Goal: Information Seeking & Learning: Learn about a topic

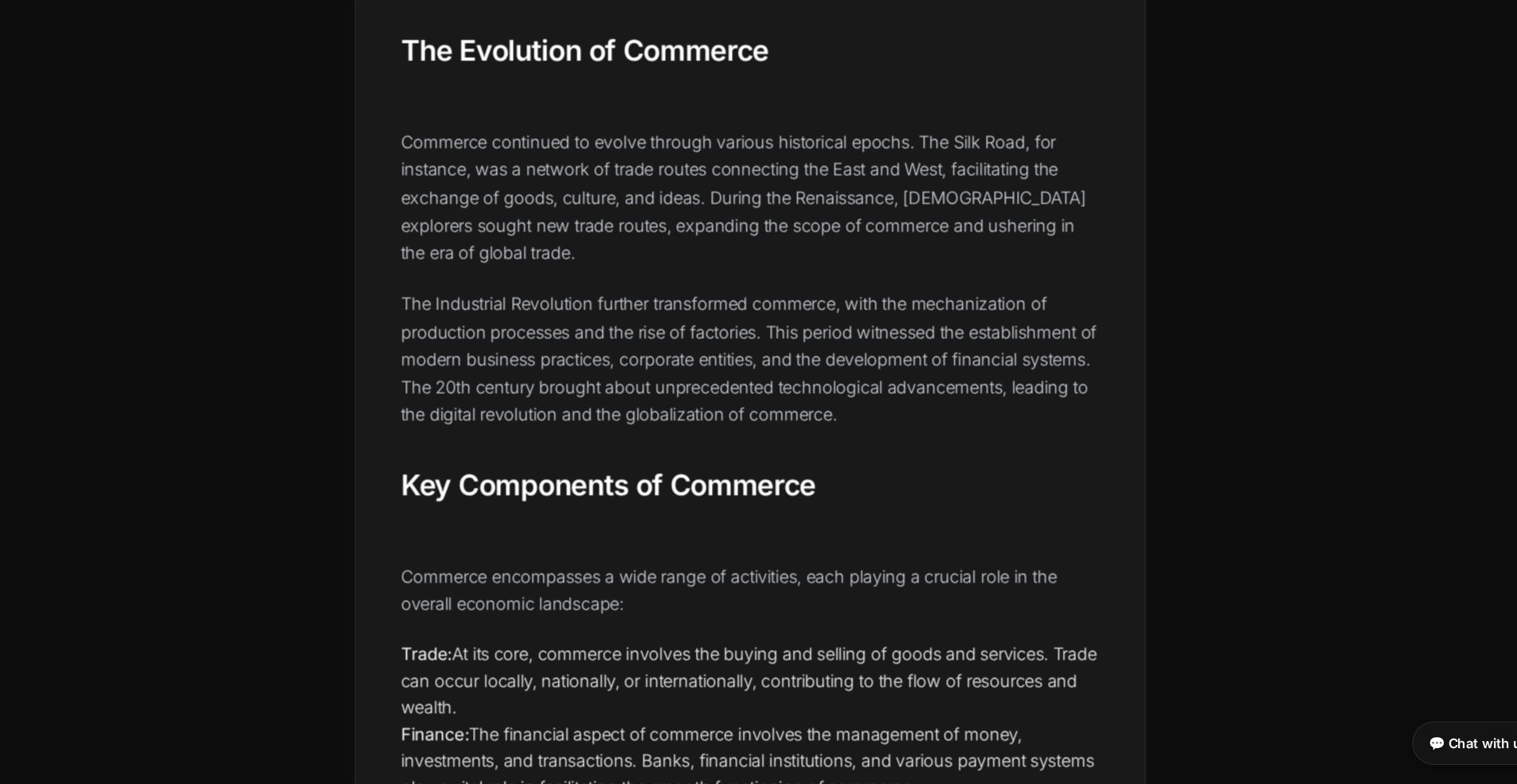
scroll to position [1213, 0]
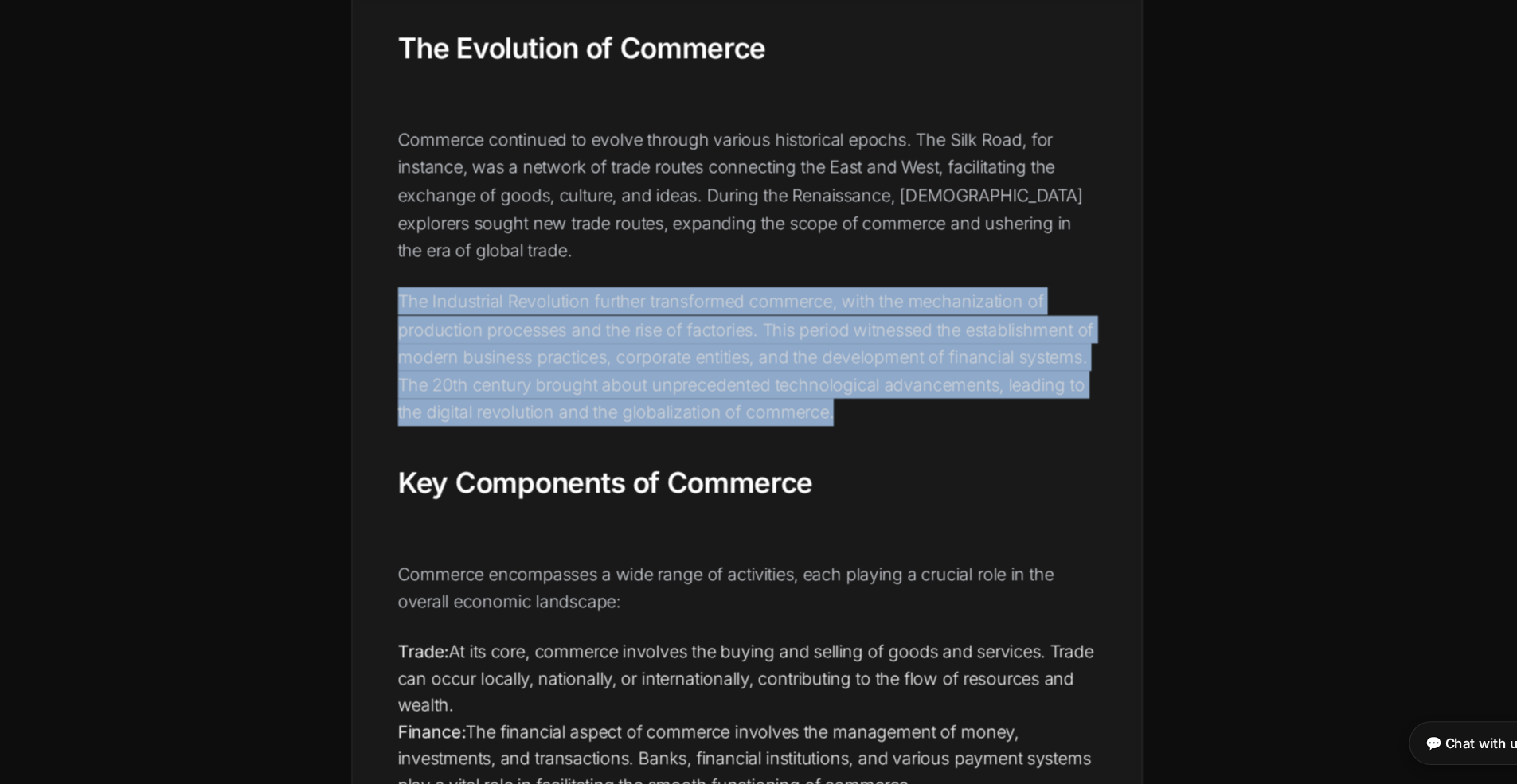
drag, startPoint x: 335, startPoint y: 243, endPoint x: 782, endPoint y: 335, distance: 456.4
click at [782, 367] on p "The Industrial Revolution further transformed commerce, with the mechanization …" at bounding box center [758, 425] width 585 height 117
copy p "The Industrial Revolution further transformed commerce, with the mechanization …"
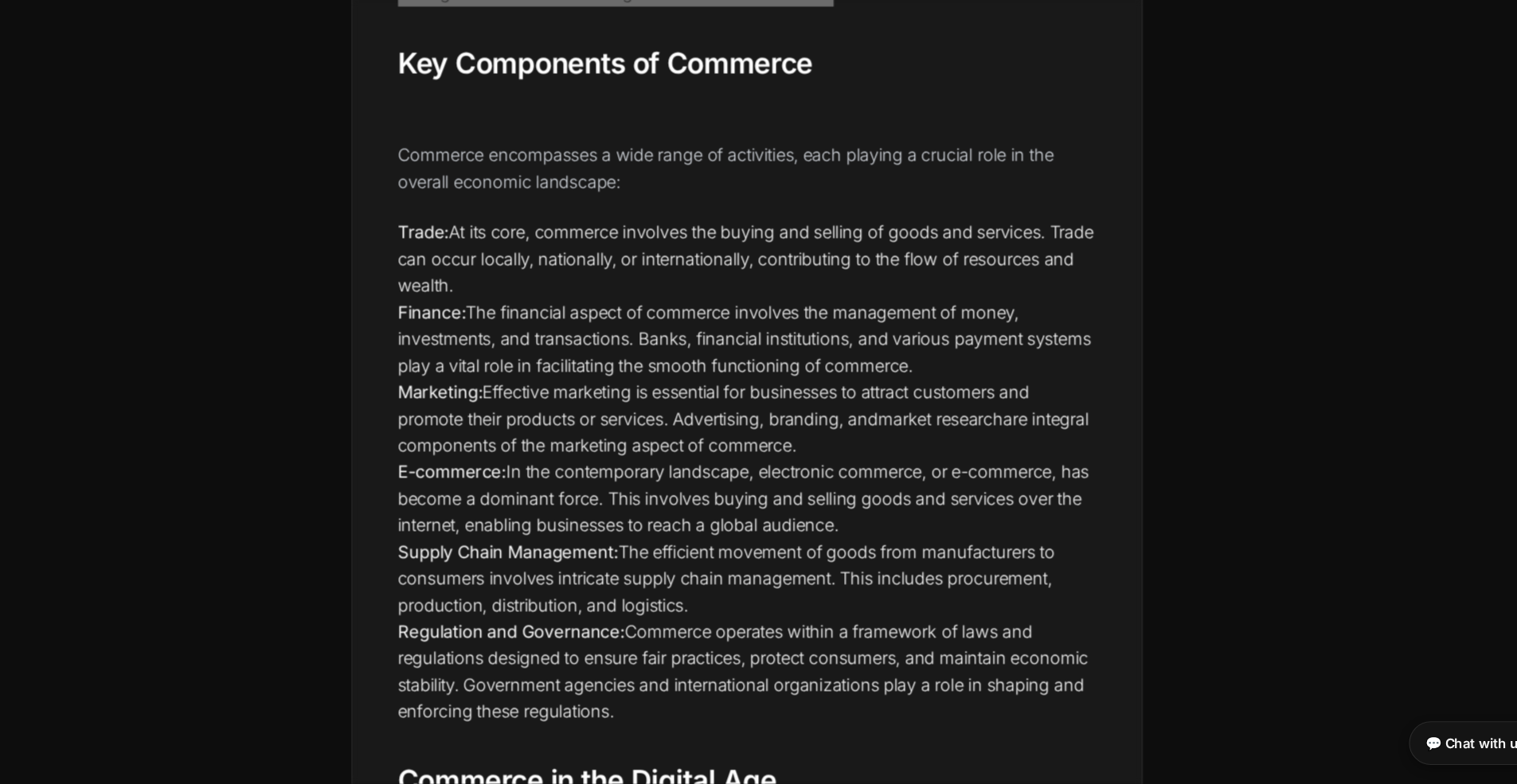
scroll to position [1582, 0]
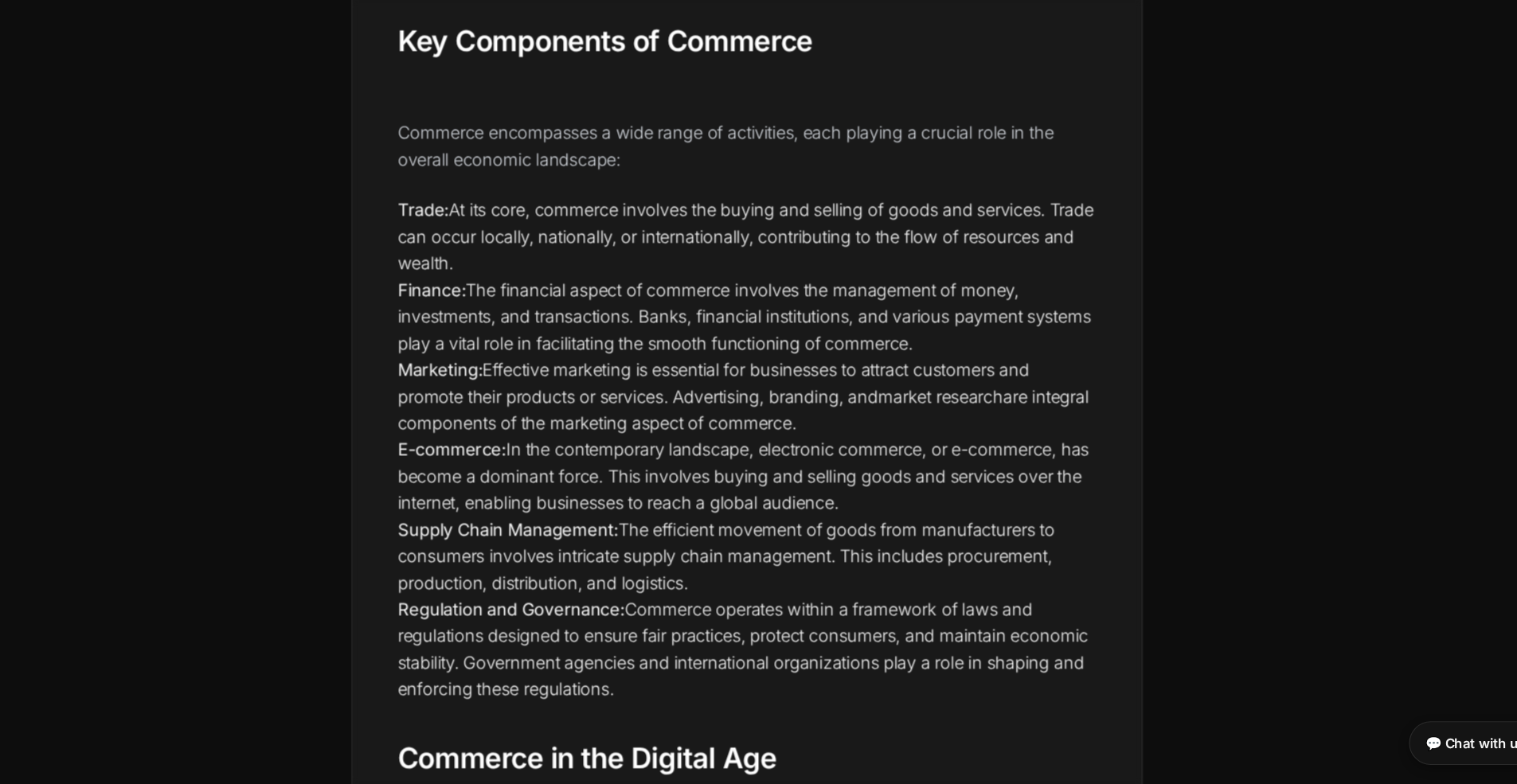
click at [467, 560] on li "Supply Chain Management: The efficient movement of goods from manufacturers to …" at bounding box center [758, 593] width 585 height 67
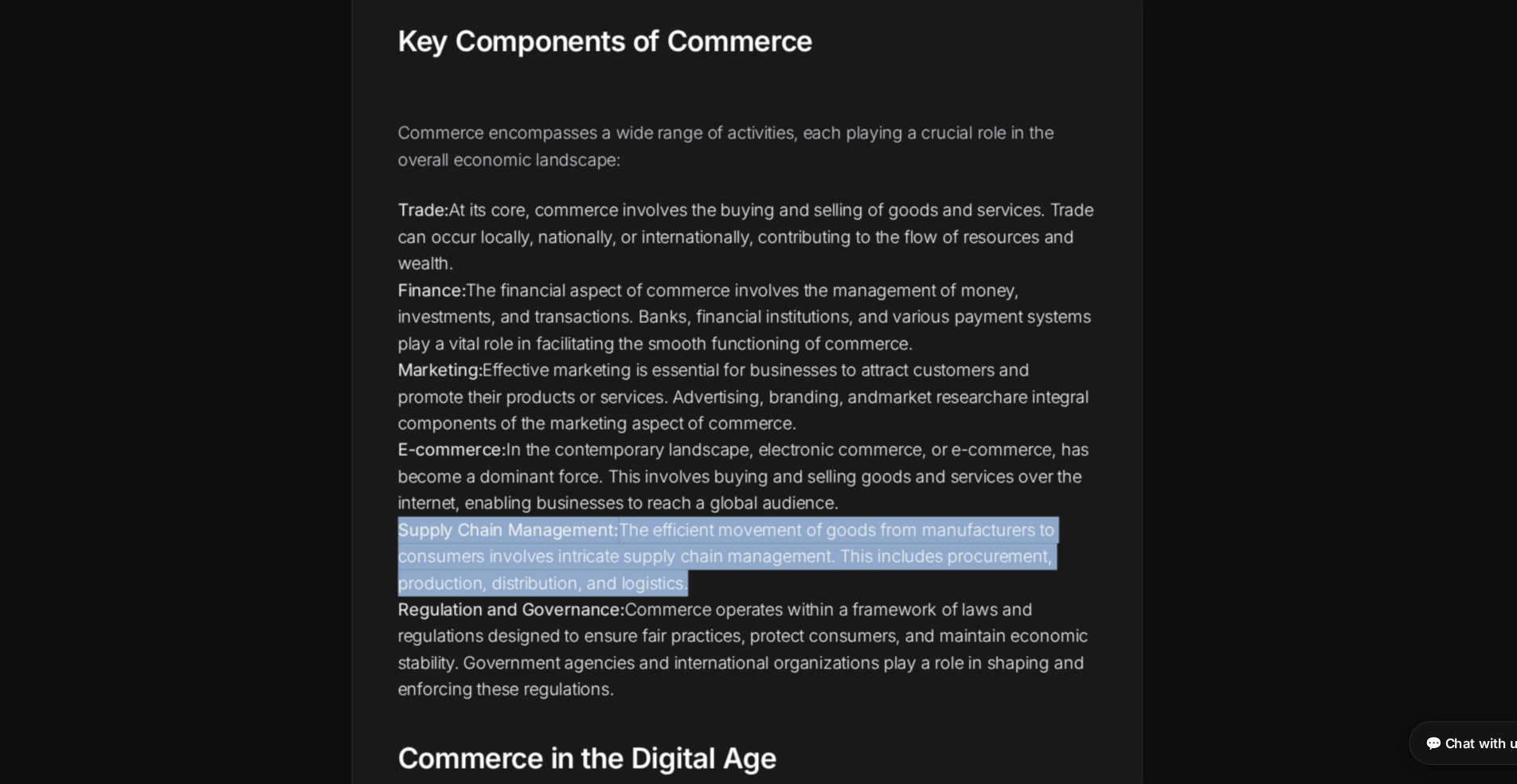
click at [467, 560] on li "Supply Chain Management: The efficient movement of goods from manufacturers to …" at bounding box center [758, 593] width 585 height 67
copy ol "Supply Chain Management: The efficient movement of goods from manufacturers to …"
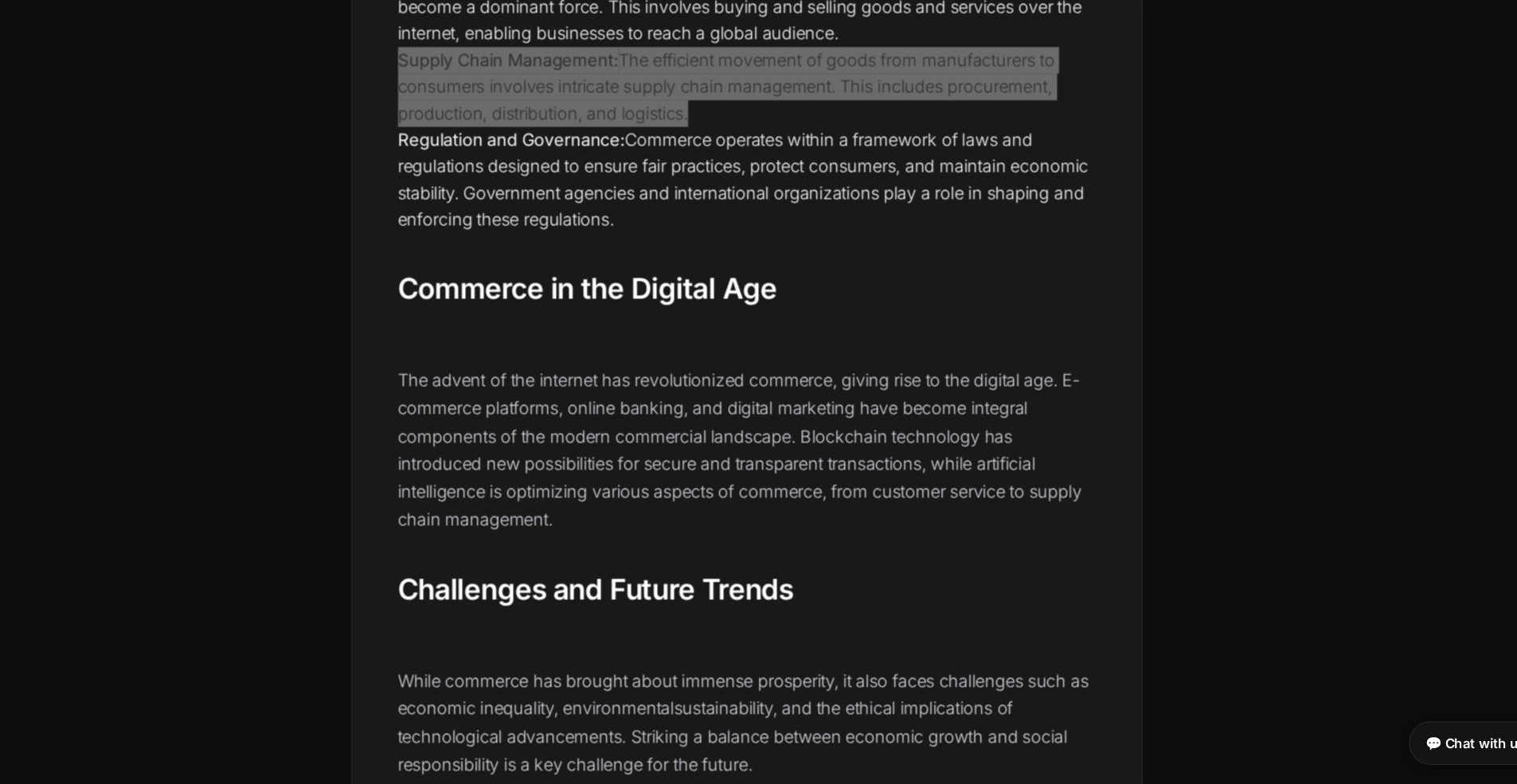
scroll to position [1977, 0]
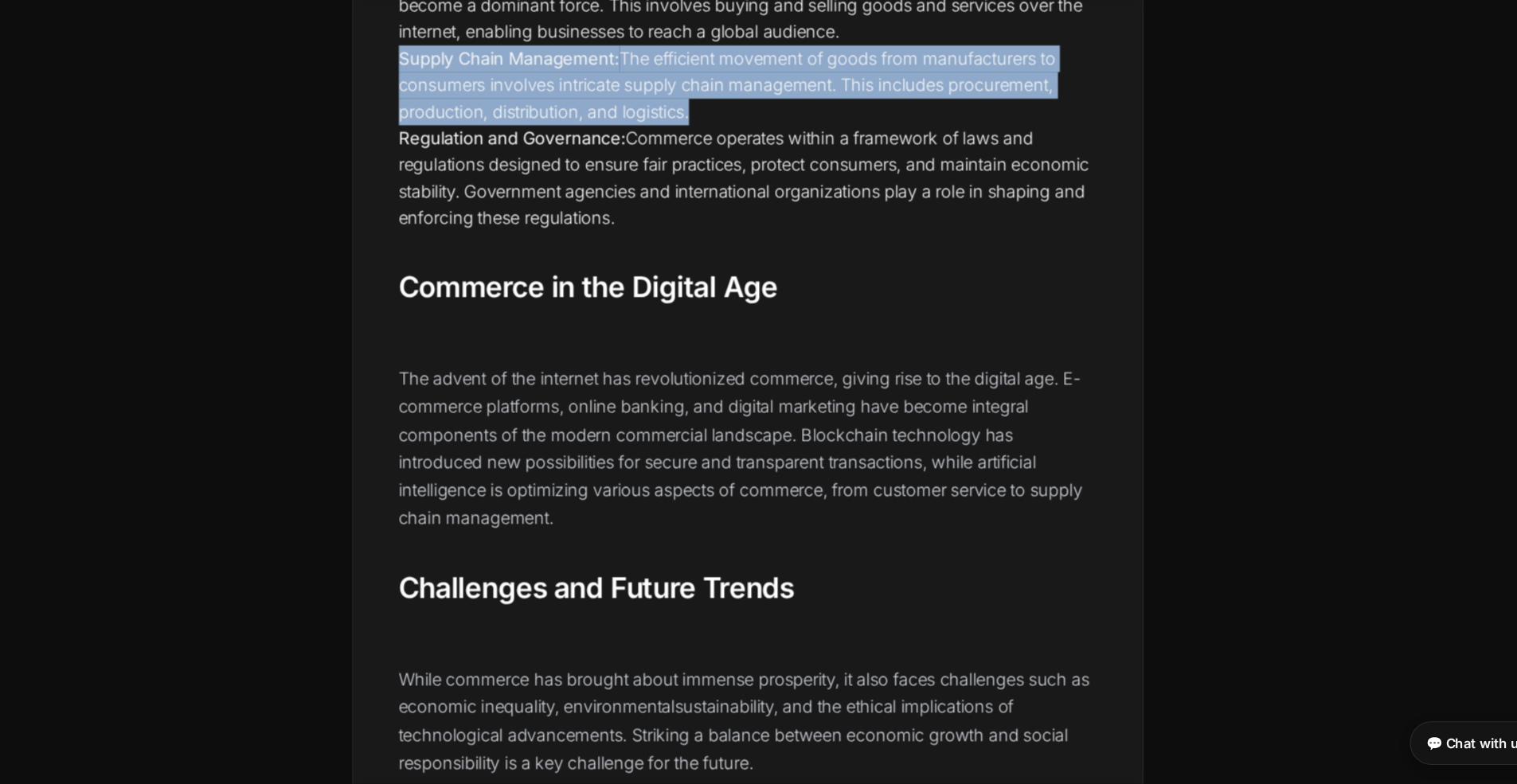
click at [629, 433] on p "The advent of the internet has revolutionized commerce, giving rise to the digi…" at bounding box center [758, 503] width 585 height 140
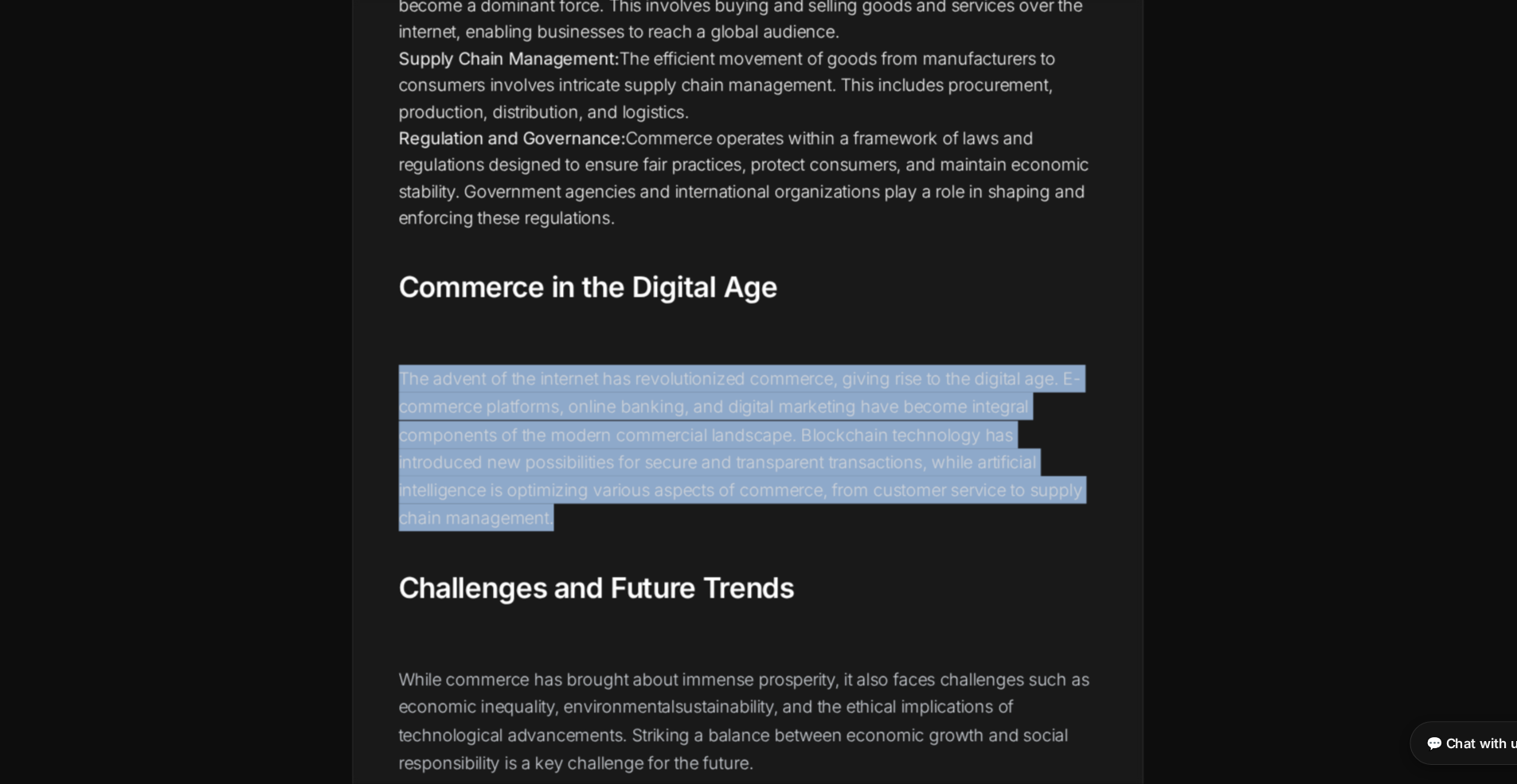
click at [629, 433] on p "The advent of the internet has revolutionized commerce, giving rise to the digi…" at bounding box center [758, 503] width 585 height 140
copy div "The advent of the internet has revolutionized commerce, giving rise to the digi…"
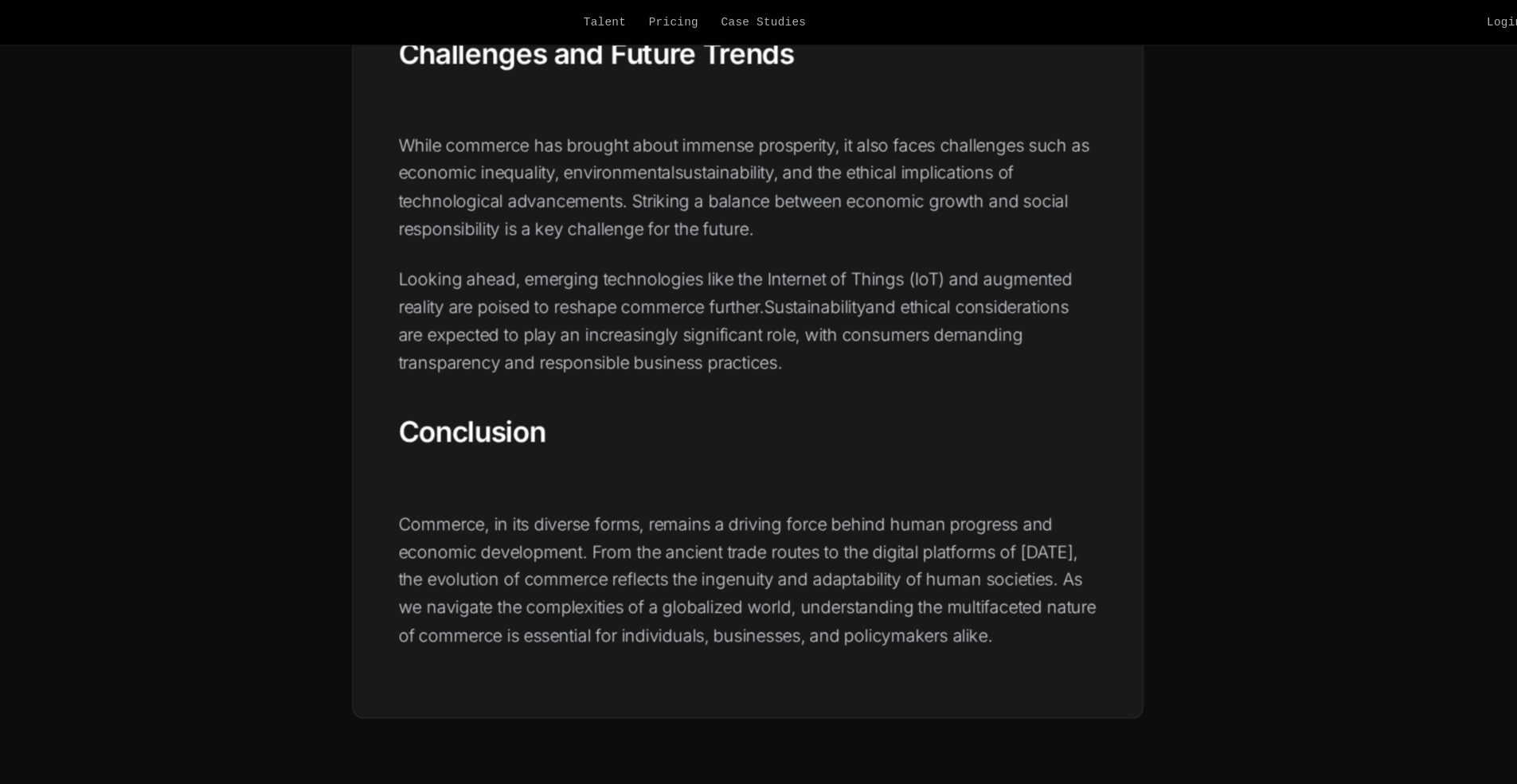
scroll to position [2453, 0]
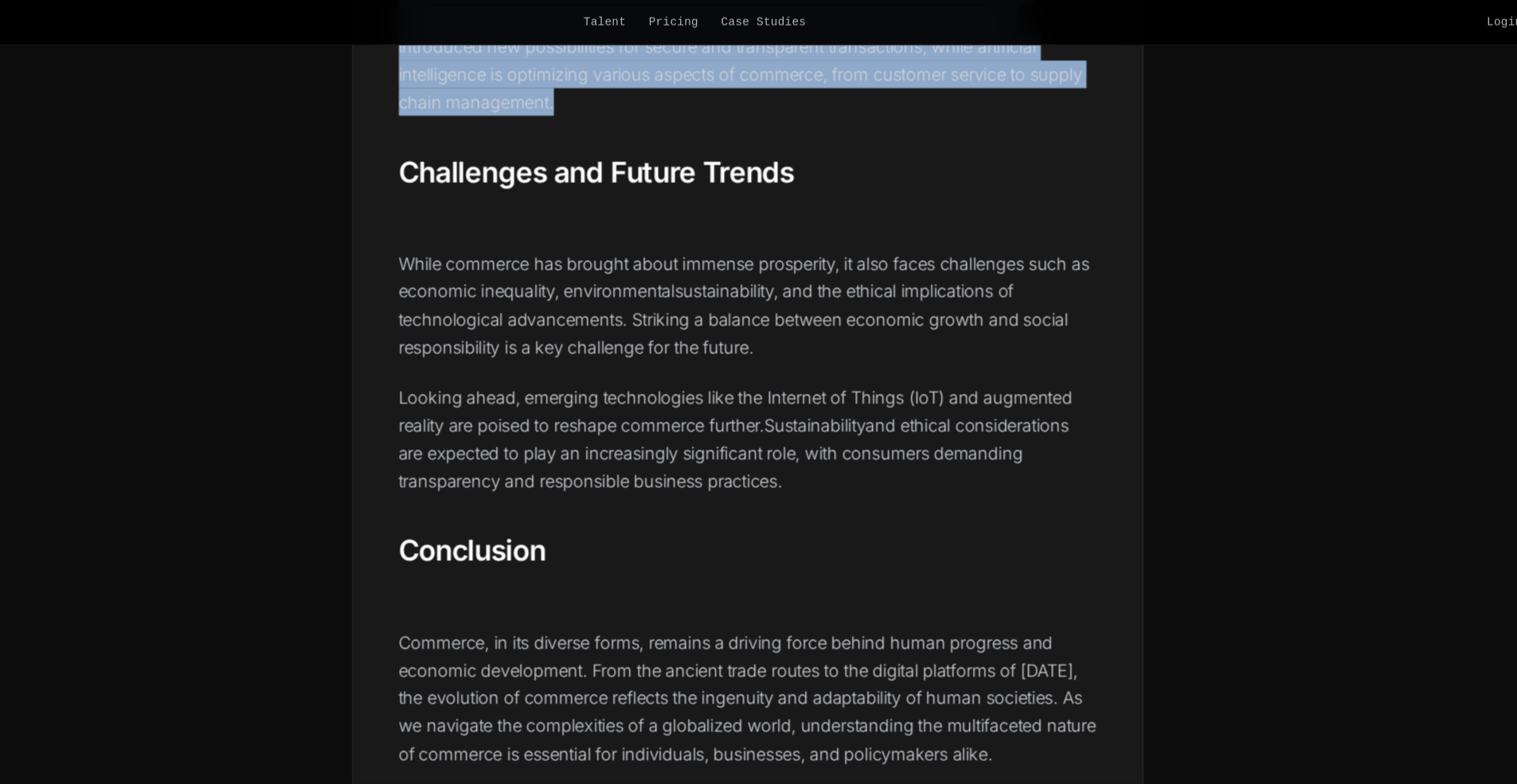
click at [689, 323] on p "Looking ahead, emerging technologies like the Internet of Things (IoT) and augm…" at bounding box center [758, 368] width 585 height 93
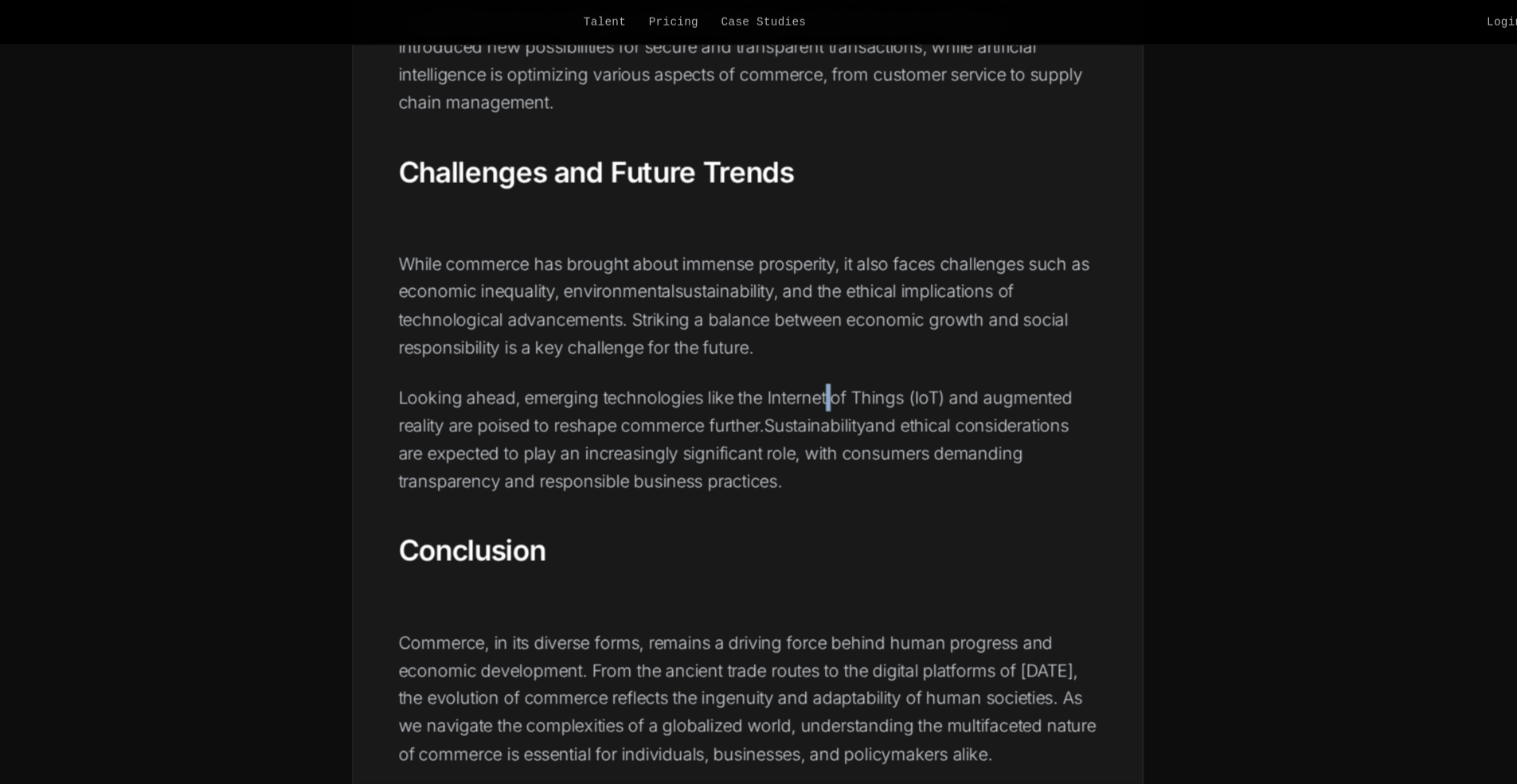
click at [689, 323] on p "Looking ahead, emerging technologies like the Internet of Things (IoT) and augm…" at bounding box center [758, 368] width 585 height 93
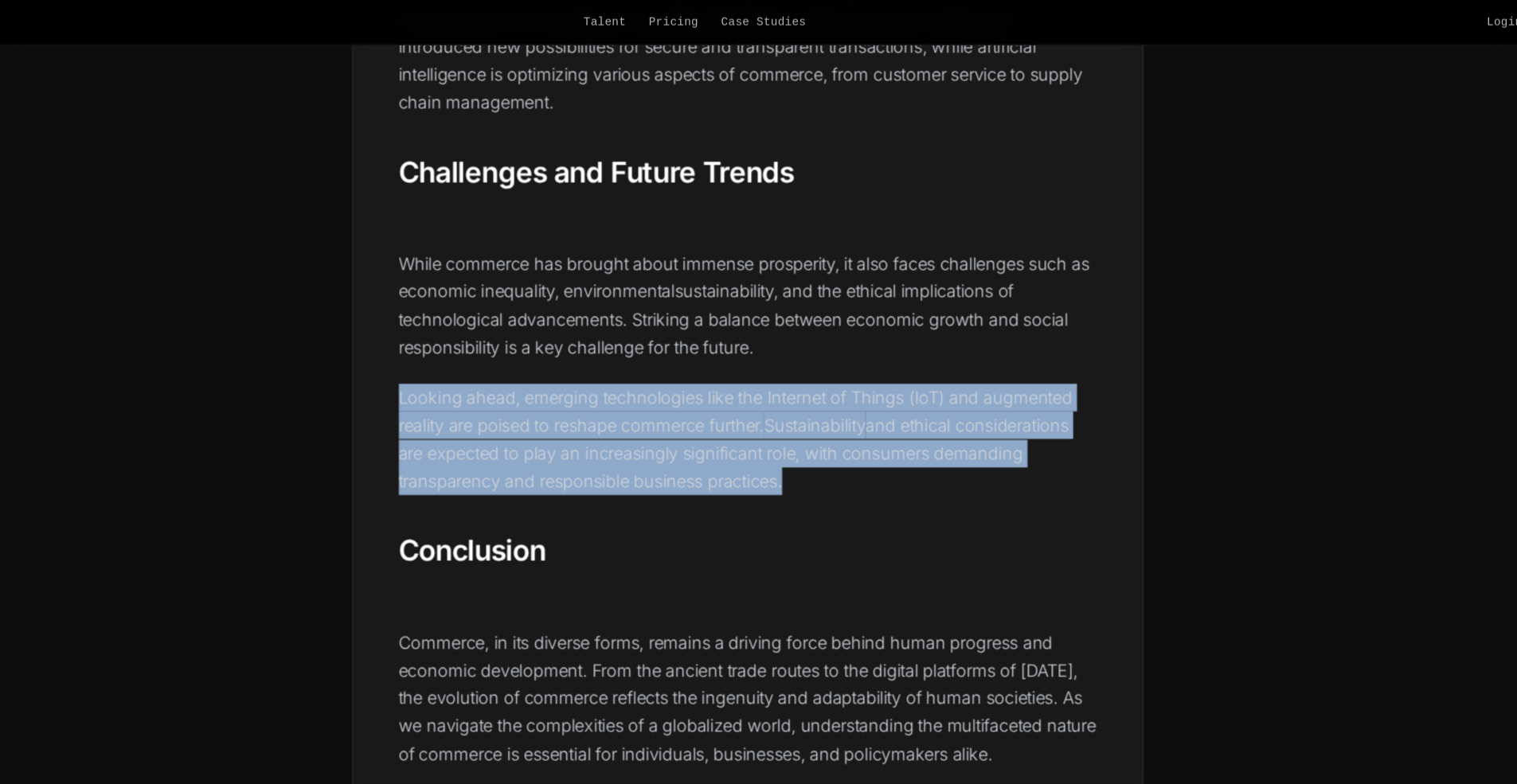
click at [689, 323] on p "Looking ahead, emerging technologies like the Internet of Things (IoT) and augm…" at bounding box center [758, 368] width 585 height 93
click at [683, 363] on p "Looking ahead, emerging technologies like the Internet of Things (IoT) and augm…" at bounding box center [758, 368] width 585 height 93
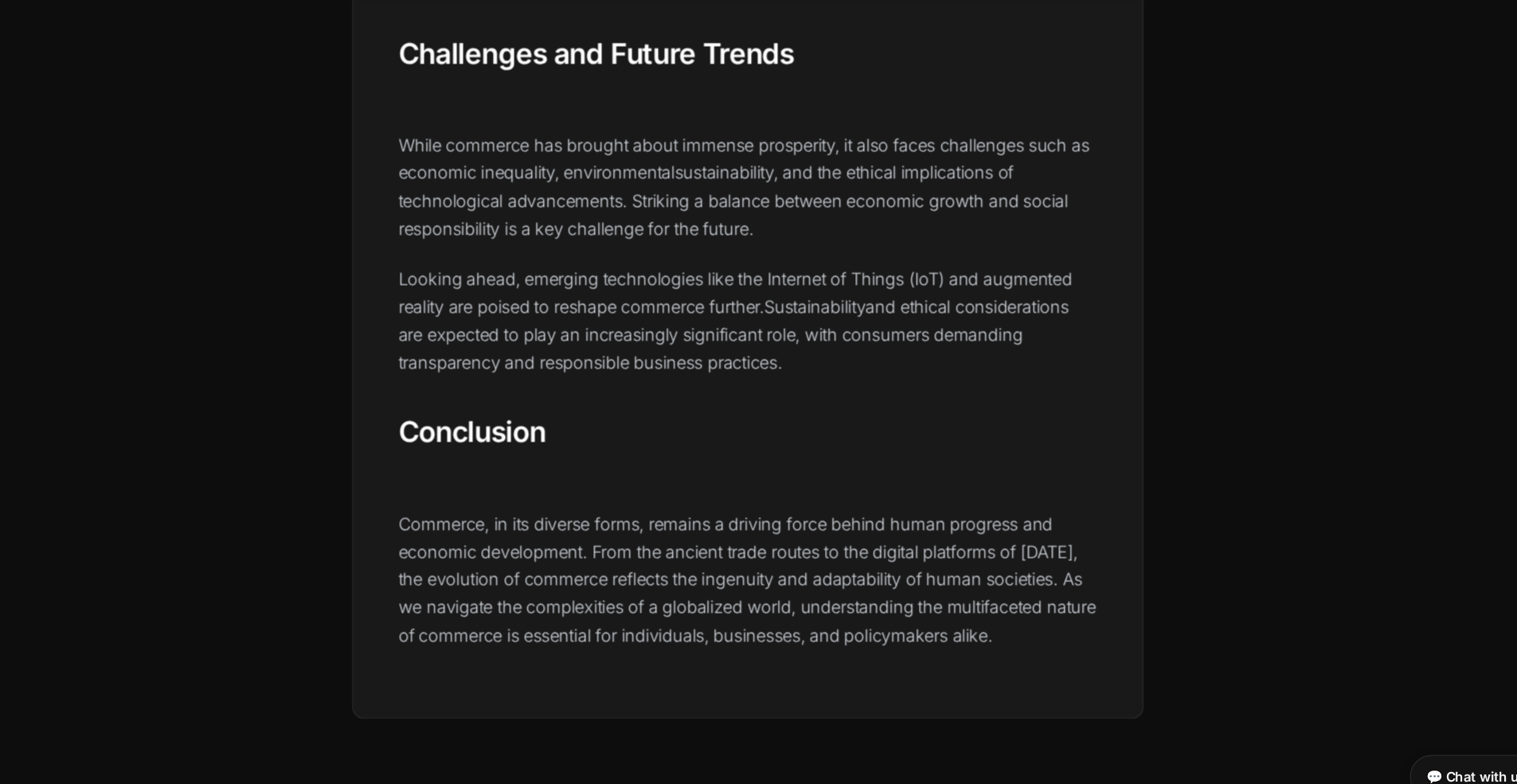
drag, startPoint x: 227, startPoint y: 154, endPoint x: 213, endPoint y: 154, distance: 14.0
